Goal: Check status: Check status

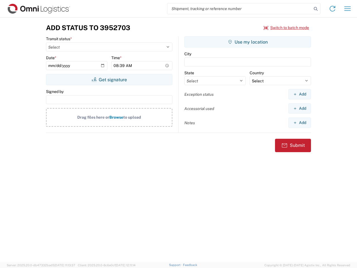
click at [240, 9] on input "search" at bounding box center [239, 8] width 145 height 11
click at [316, 9] on icon at bounding box center [316, 9] width 8 height 8
click at [333, 9] on icon at bounding box center [332, 8] width 9 height 9
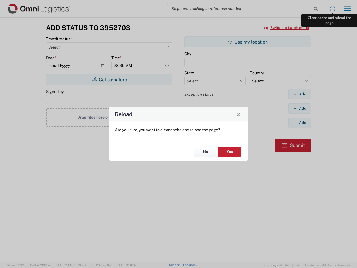
click at [348, 9] on div "Reload Are you sure, you want to clear cache and reload the page? No Yes" at bounding box center [178, 134] width 357 height 268
click at [287, 28] on div "Reload Are you sure, you want to clear cache and reload the page? No Yes" at bounding box center [178, 134] width 357 height 268
click at [109, 80] on div "Reload Are you sure, you want to clear cache and reload the page? No Yes" at bounding box center [178, 134] width 357 height 268
click at [248, 42] on div "Reload Are you sure, you want to clear cache and reload the page? No Yes" at bounding box center [178, 134] width 357 height 268
click at [300, 94] on div "Reload Are you sure, you want to clear cache and reload the page? No Yes" at bounding box center [178, 134] width 357 height 268
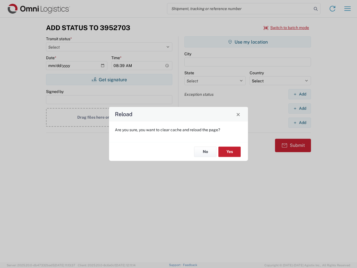
click at [300, 108] on div "Reload Are you sure, you want to clear cache and reload the page? No Yes" at bounding box center [178, 134] width 357 height 268
click at [300, 122] on div "Reload Are you sure, you want to clear cache and reload the page? No Yes" at bounding box center [178, 134] width 357 height 268
